Goal: Find specific page/section: Find specific page/section

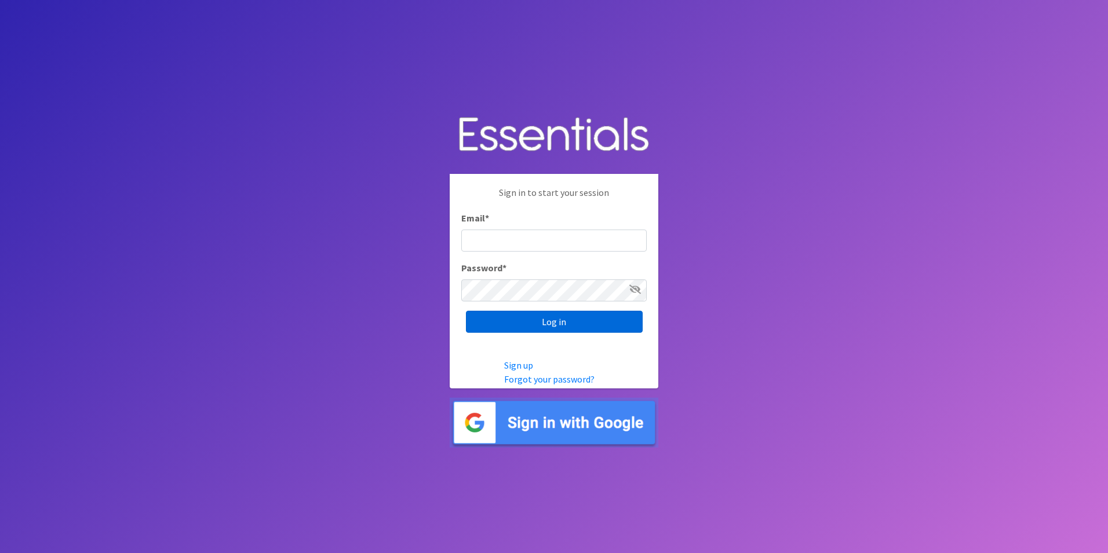
type input "[PERSON_NAME][EMAIL_ADDRESS][PERSON_NAME][DOMAIN_NAME]"
click at [520, 325] on input "Log in" at bounding box center [554, 322] width 177 height 22
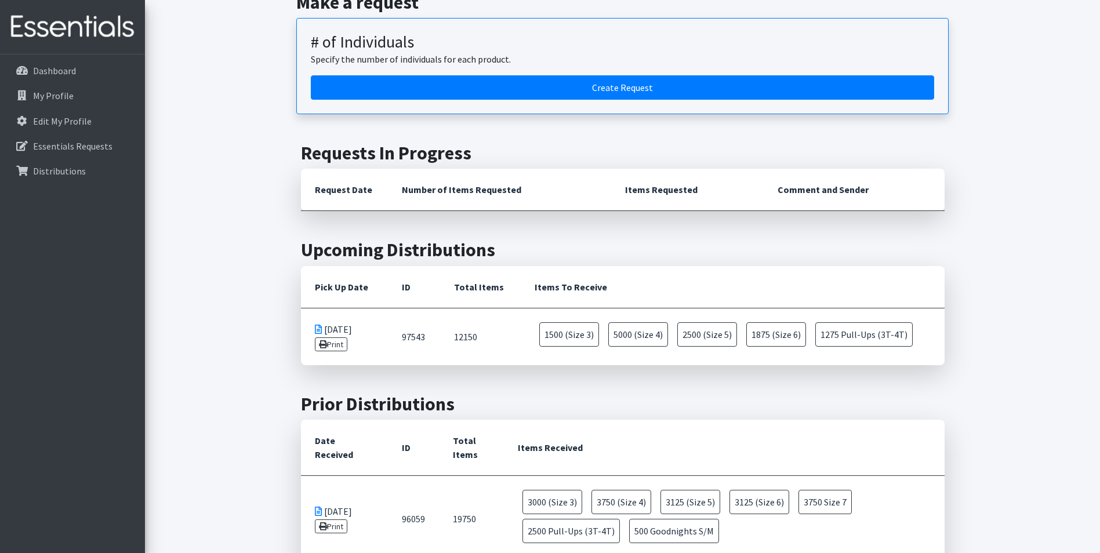
scroll to position [174, 0]
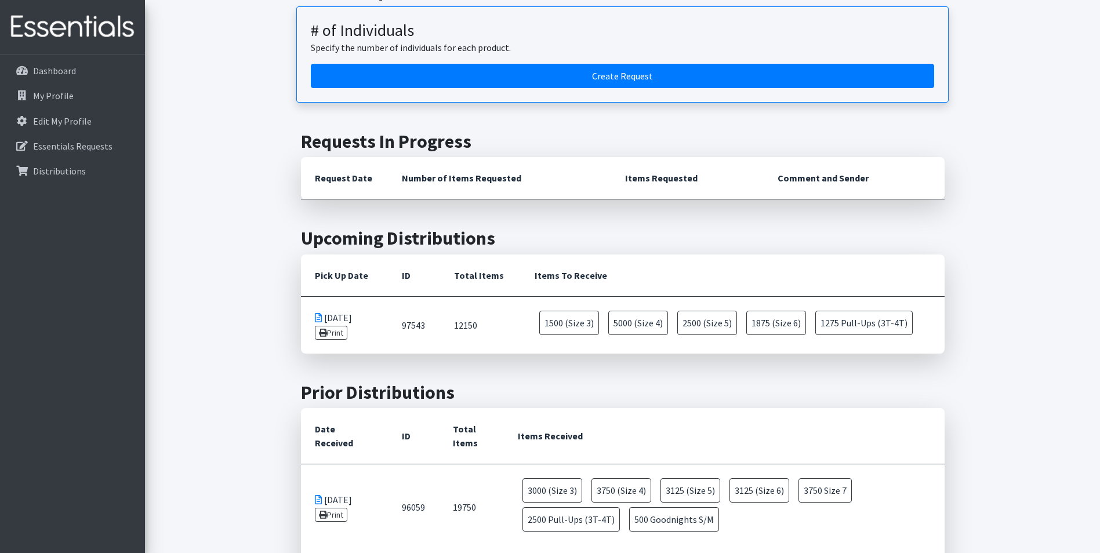
click at [317, 318] on icon at bounding box center [318, 317] width 7 height 9
click at [342, 332] on link "Print" at bounding box center [331, 333] width 33 height 14
